Goal: Check status: Check status

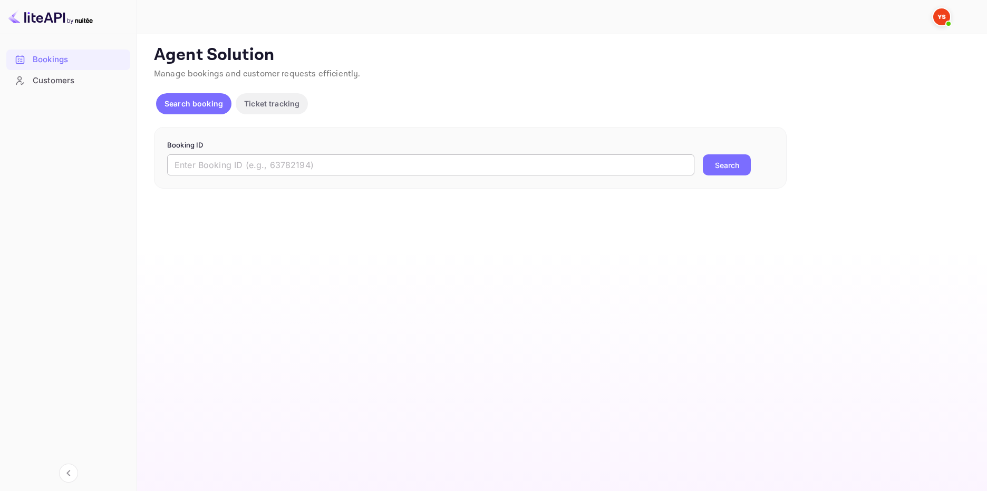
click at [243, 164] on input "text" at bounding box center [430, 164] width 527 height 21
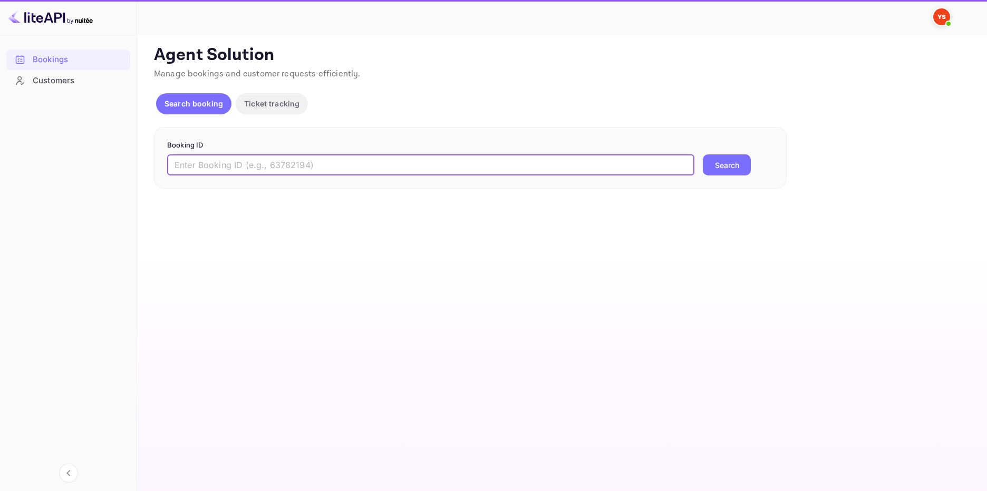
paste input "9318314"
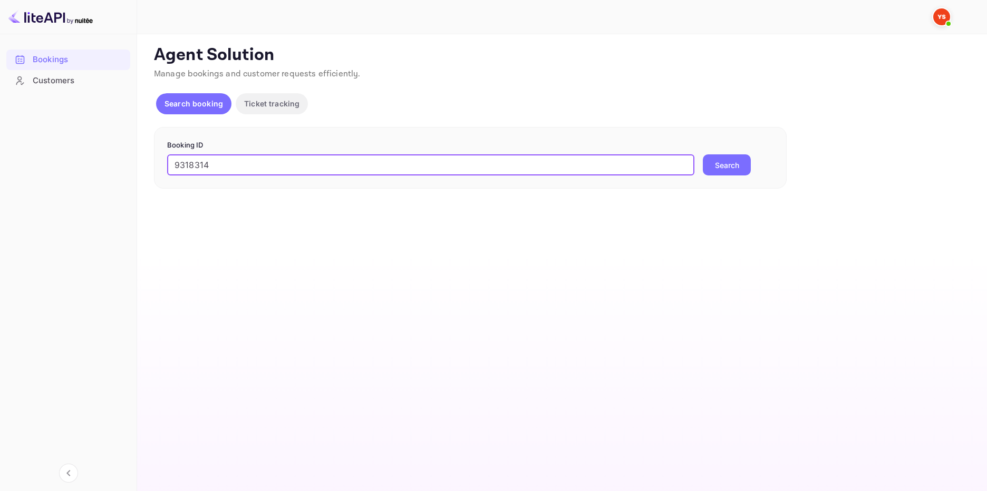
type input "9318314"
click at [725, 157] on button "Search" at bounding box center [727, 164] width 48 height 21
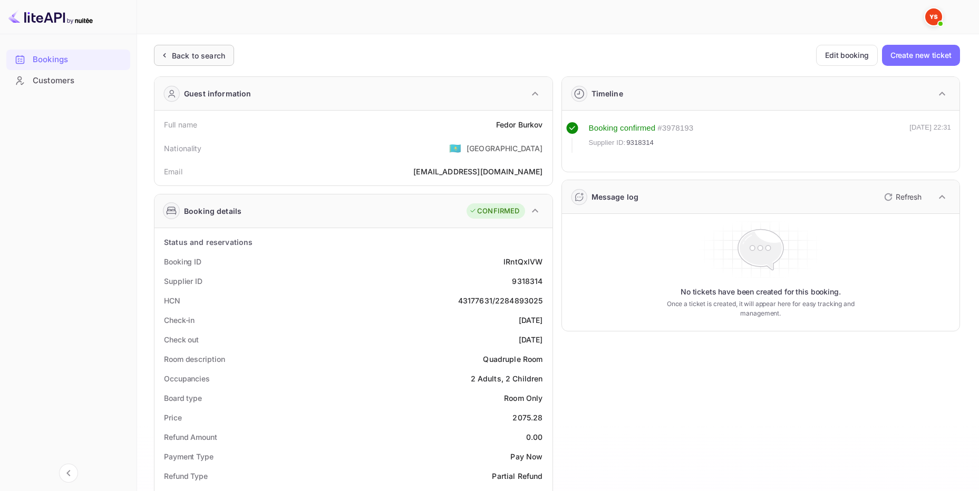
click at [217, 51] on div "Back to search" at bounding box center [198, 55] width 53 height 11
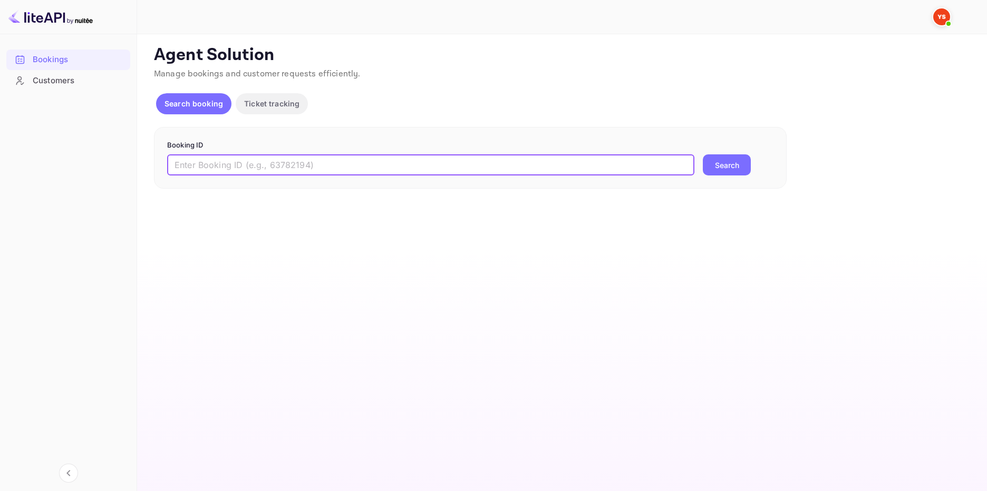
drag, startPoint x: 323, startPoint y: 166, endPoint x: 329, endPoint y: 166, distance: 6.3
click at [323, 166] on input "text" at bounding box center [430, 164] width 527 height 21
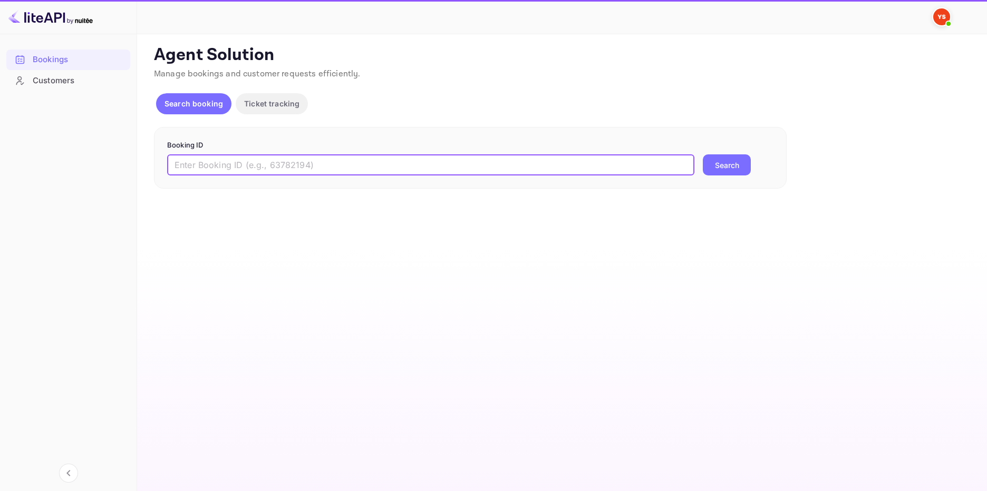
paste input "9702046"
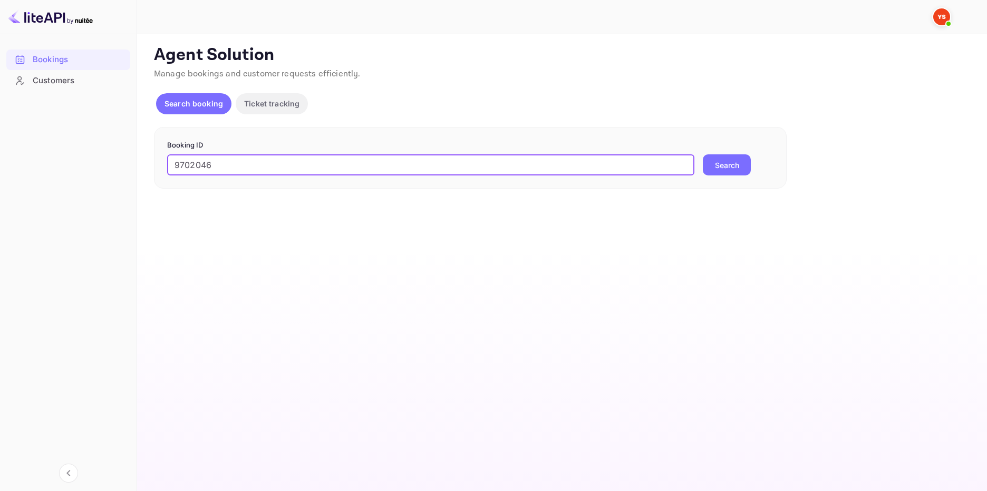
type input "9702046"
click at [731, 166] on button "Search" at bounding box center [727, 164] width 48 height 21
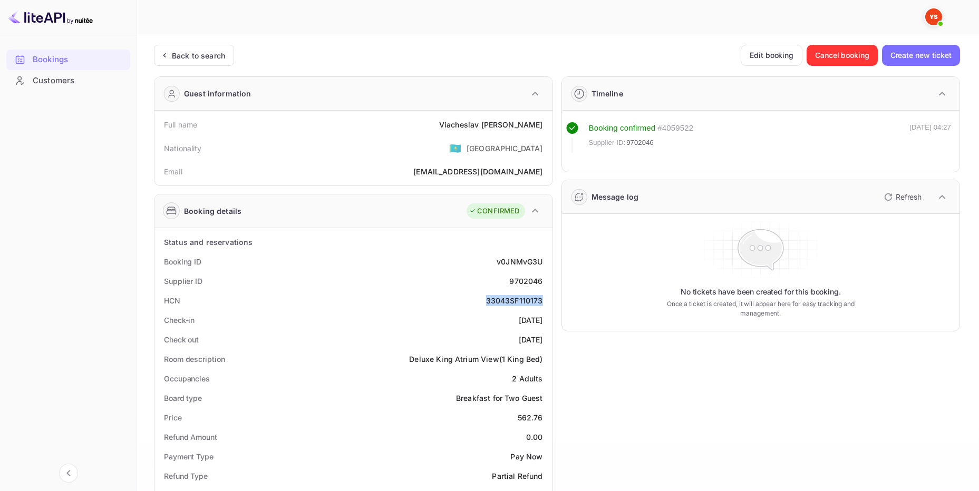
drag, startPoint x: 487, startPoint y: 301, endPoint x: 542, endPoint y: 300, distance: 55.9
click at [542, 300] on div "33043SF110173" at bounding box center [514, 300] width 57 height 11
drag, startPoint x: 542, startPoint y: 281, endPoint x: 299, endPoint y: 255, distance: 244.4
click at [509, 282] on div "Supplier ID 9702046" at bounding box center [354, 281] width 390 height 20
copy div "9702046"
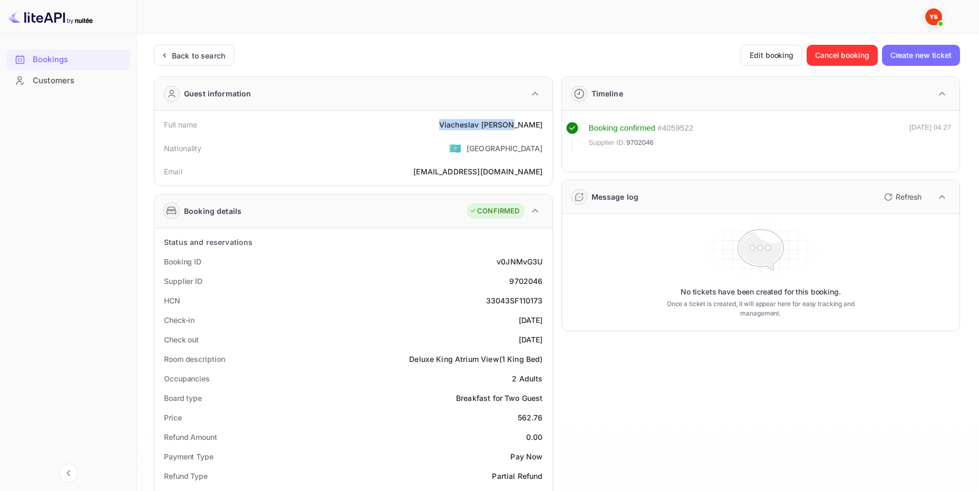
drag, startPoint x: 541, startPoint y: 122, endPoint x: 378, endPoint y: 135, distance: 163.4
click at [451, 124] on div "Full name [PERSON_NAME]" at bounding box center [354, 125] width 390 height 20
copy div "[PERSON_NAME]"
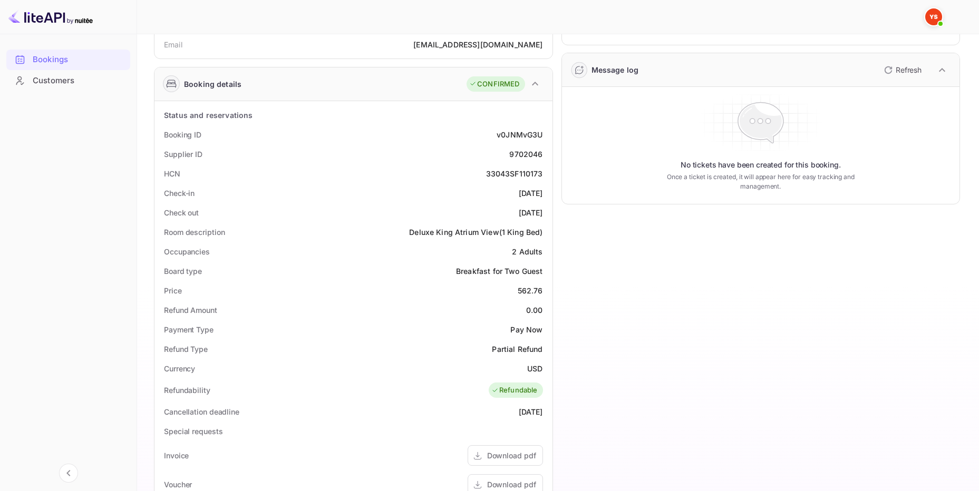
scroll to position [158, 0]
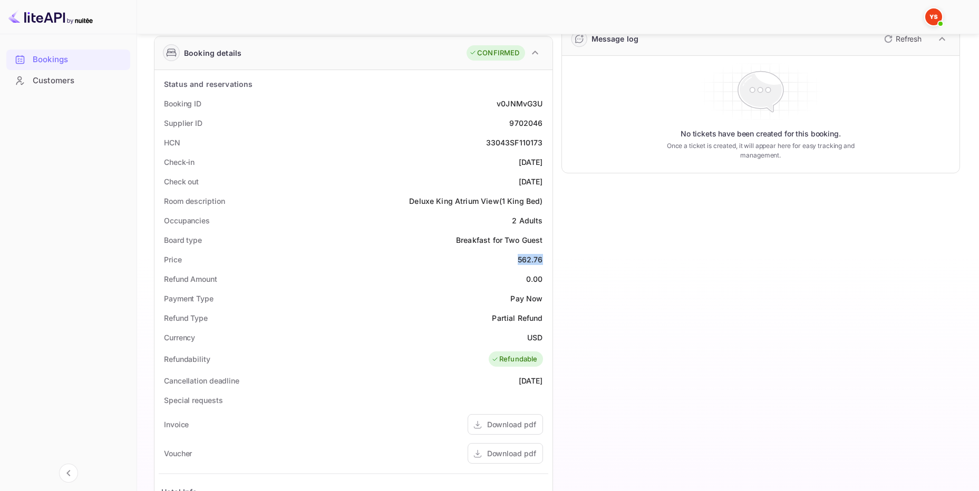
drag, startPoint x: 519, startPoint y: 258, endPoint x: 545, endPoint y: 258, distance: 25.8
click at [545, 258] on div "Price 562.76" at bounding box center [354, 260] width 390 height 20
copy div "562.76"
drag, startPoint x: 532, startPoint y: 335, endPoint x: 550, endPoint y: 335, distance: 17.9
click at [550, 335] on div "Status and reservations Booking ID v0JNMvG3U Supplier ID 9702046 HCN 33043SF110…" at bounding box center [353, 370] width 398 height 600
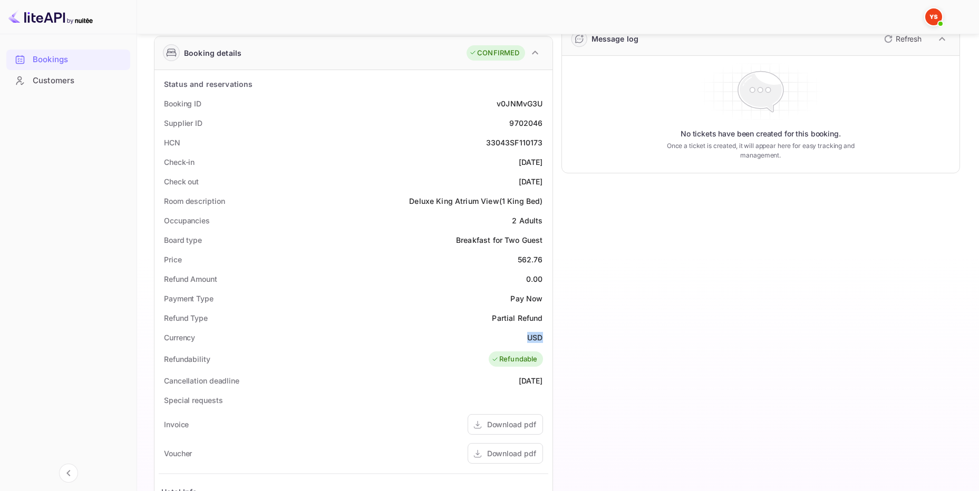
copy div "USD"
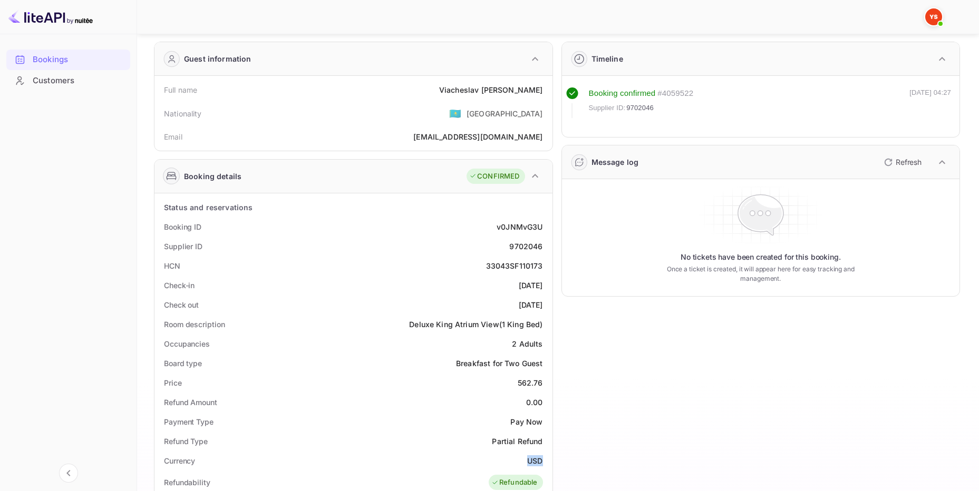
scroll to position [0, 0]
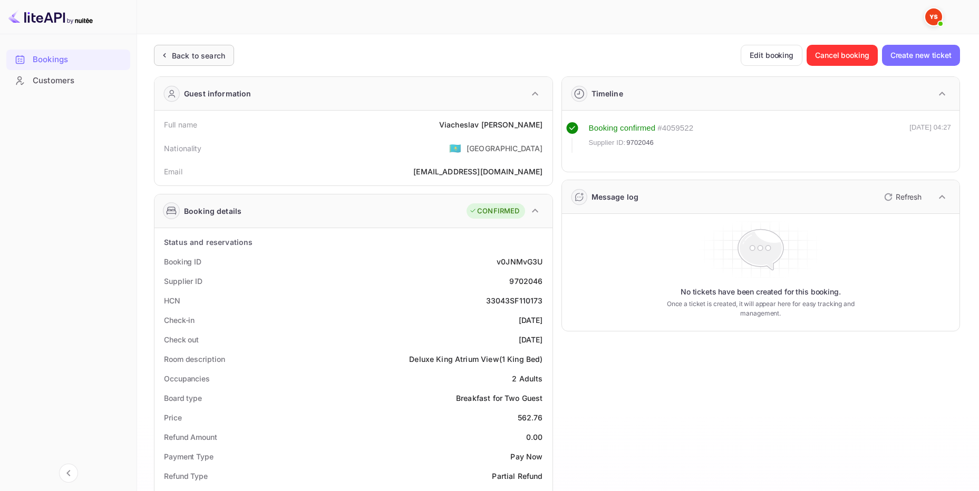
click at [198, 54] on div "Back to search" at bounding box center [198, 55] width 53 height 11
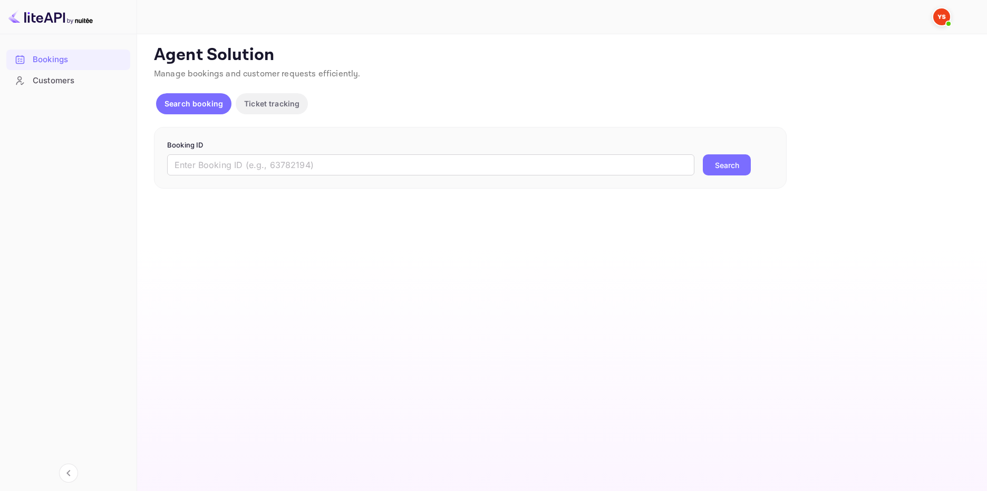
click at [270, 176] on div "Booking ID ​ Search" at bounding box center [470, 158] width 633 height 62
click at [273, 170] on input "text" at bounding box center [430, 164] width 527 height 21
paste input "9714341"
type input "9714341"
click at [725, 160] on button "Search" at bounding box center [727, 164] width 48 height 21
